Goal: Information Seeking & Learning: Find specific fact

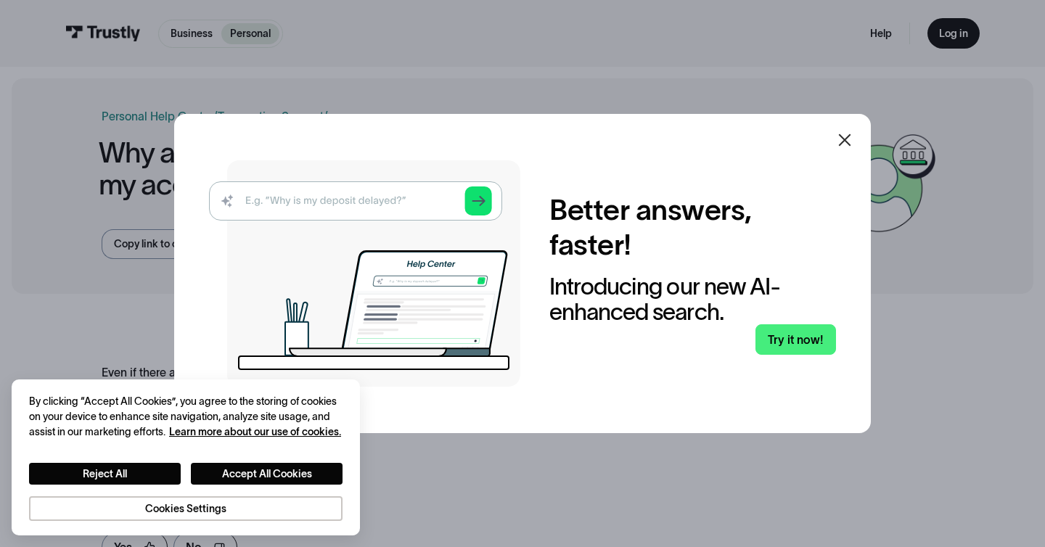
click at [845, 140] on icon at bounding box center [844, 139] width 17 height 17
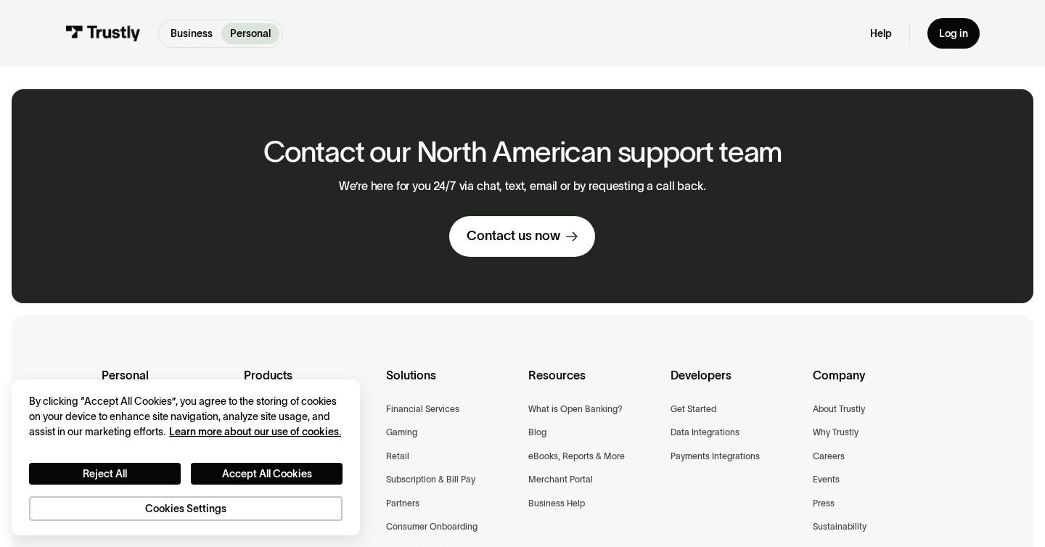
scroll to position [493, 0]
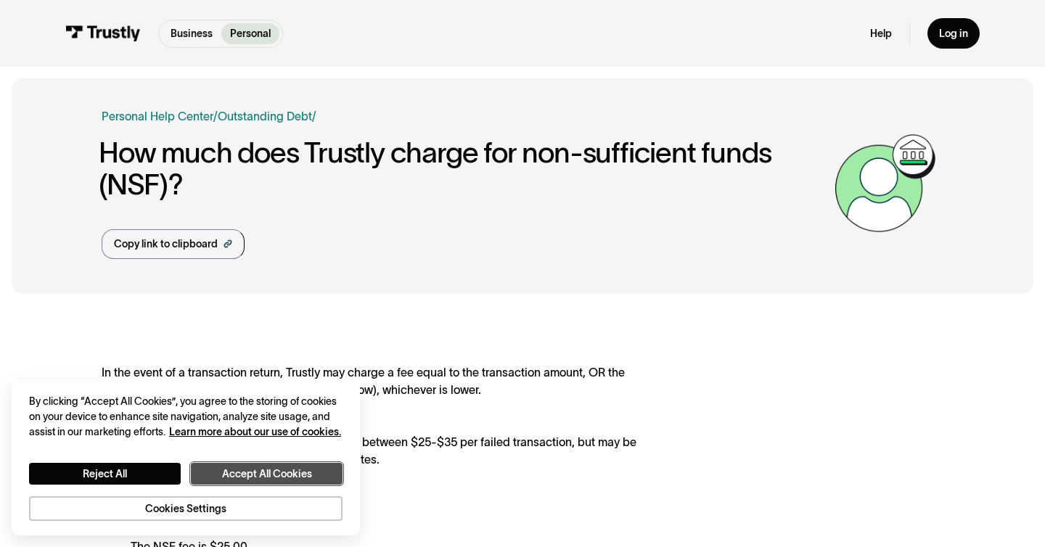
click at [221, 470] on button "Accept All Cookies" at bounding box center [267, 474] width 152 height 22
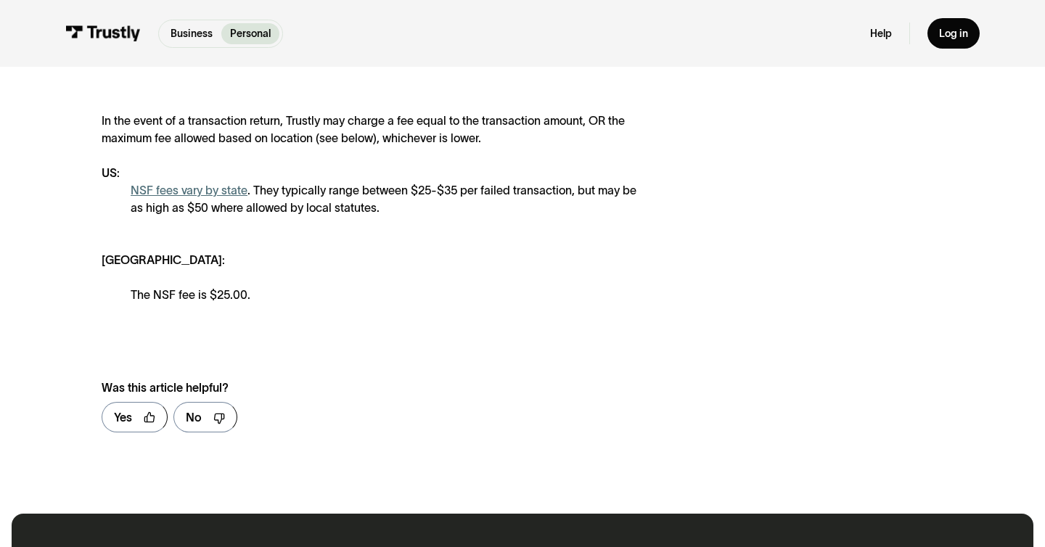
scroll to position [128, 0]
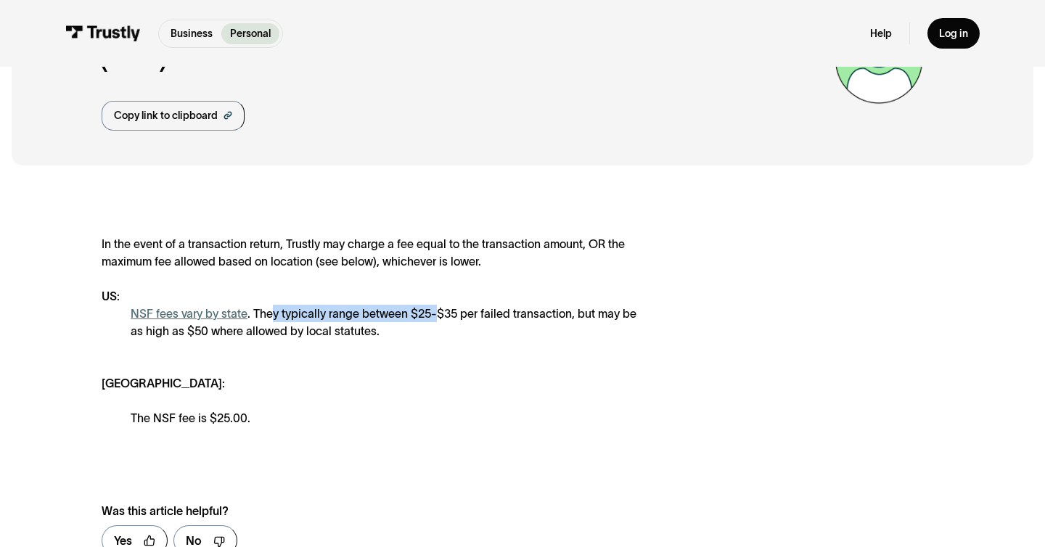
drag, startPoint x: 272, startPoint y: 308, endPoint x: 434, endPoint y: 303, distance: 161.9
click at [434, 303] on div "In the event of a transaction return, Trustly may charge a fee equal to the tra…" at bounding box center [373, 331] width 542 height 192
drag, startPoint x: 427, startPoint y: 314, endPoint x: 486, endPoint y: 316, distance: 59.6
click at [486, 318] on div "NSF fees vary by state . They typically range between $25-$35 per failed transa…" at bounding box center [387, 322] width 513 height 35
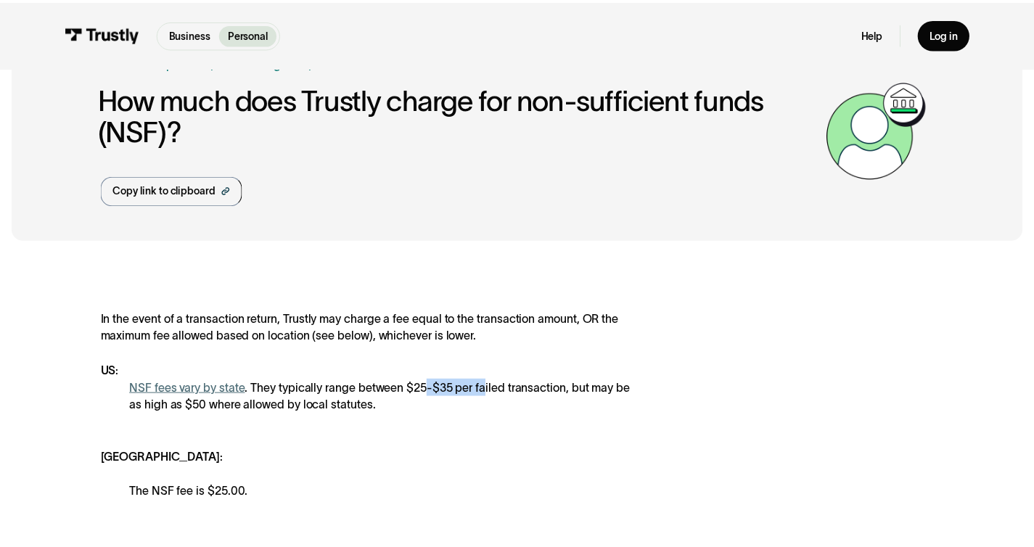
scroll to position [25, 0]
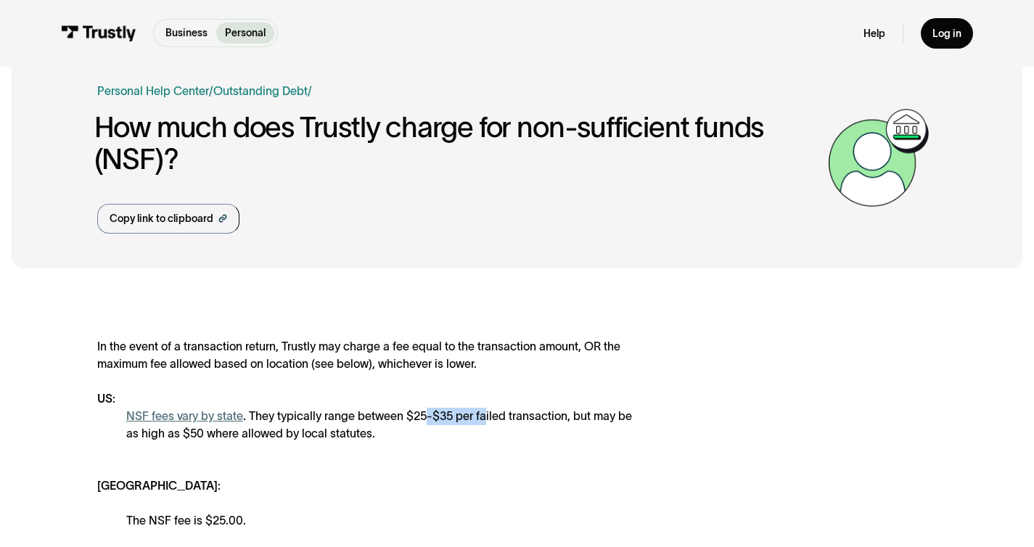
click at [112, 33] on img at bounding box center [98, 33] width 75 height 16
